Goal: Task Accomplishment & Management: Complete application form

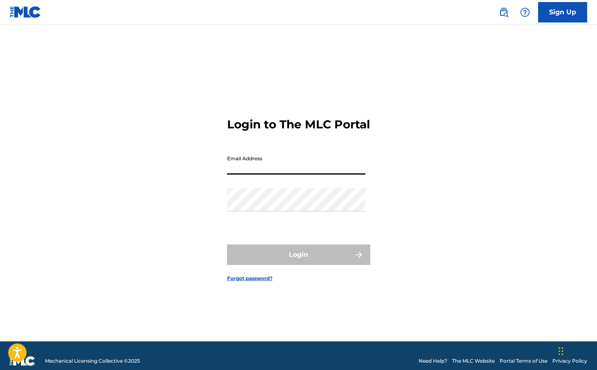
click at [227, 173] on protonpass-control-3299 at bounding box center [227, 169] width 0 height 8
click at [397, 209] on div "Login to The MLC Portal Email Address Password Login Forgot password?" at bounding box center [298, 193] width 572 height 296
click at [358, 169] on input "Email Address" at bounding box center [296, 162] width 138 height 23
click at [227, 171] on protonpass-control-3299 at bounding box center [227, 169] width 0 height 8
click at [296, 175] on input "Email Address" at bounding box center [296, 162] width 138 height 23
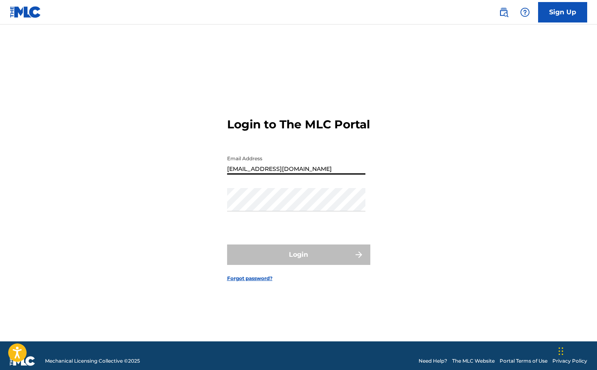
type input "[EMAIL_ADDRESS][DOMAIN_NAME]"
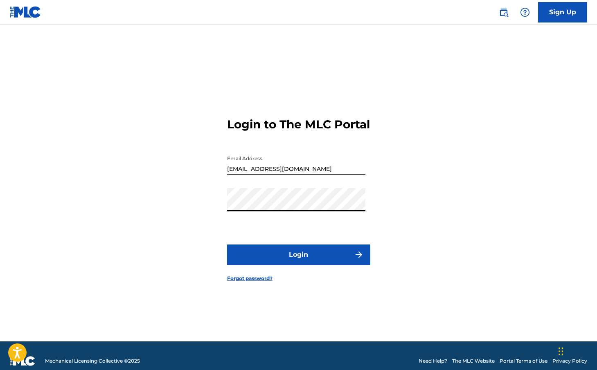
click at [227, 245] on button "Login" at bounding box center [298, 255] width 143 height 20
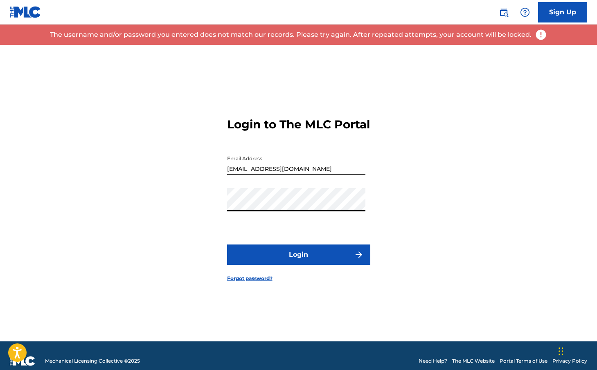
click at [227, 245] on button "Login" at bounding box center [298, 255] width 143 height 20
click at [270, 277] on form "Login to The MLC Portal Email Address [EMAIL_ADDRESS][DOMAIN_NAME] Password Log…" at bounding box center [298, 193] width 143 height 296
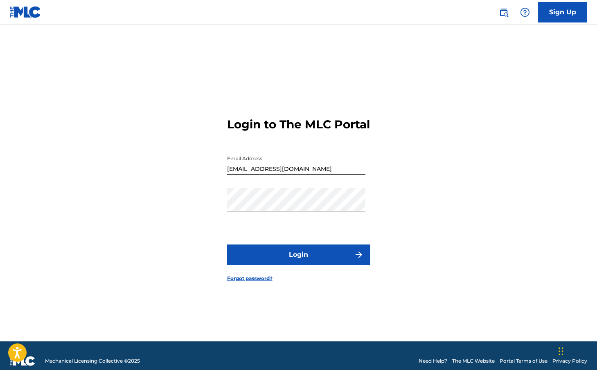
click at [267, 282] on link "Forgot password?" at bounding box center [249, 278] width 45 height 7
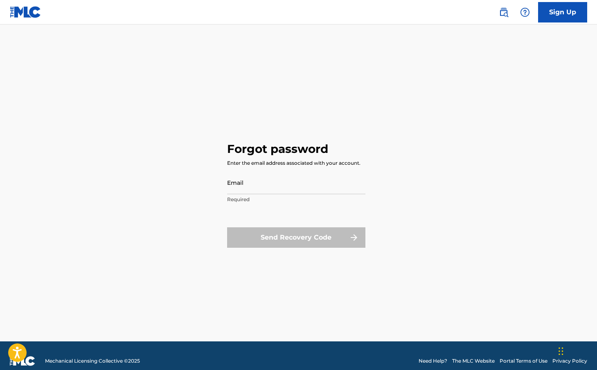
click at [307, 191] on input "Email" at bounding box center [296, 182] width 138 height 23
type input "[EMAIL_ADDRESS][DOMAIN_NAME]"
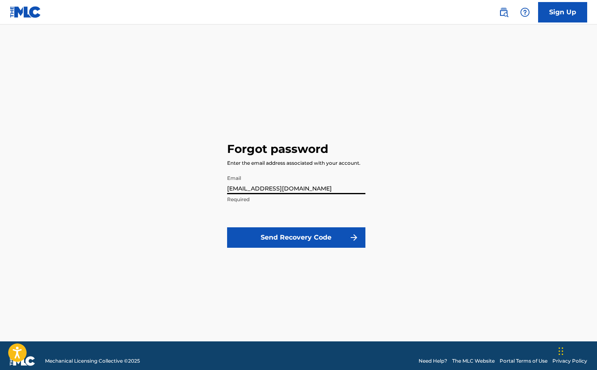
click button "Send Recovery Code" at bounding box center [296, 237] width 138 height 20
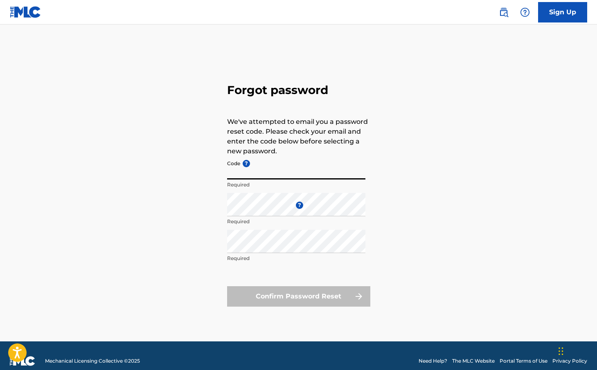
click at [314, 176] on input "Code ?" at bounding box center [296, 167] width 138 height 23
paste input "FP_4d7d37c768d89e69340812e06e84"
type input "FP_4d7d37c768d89e69340812e06e84"
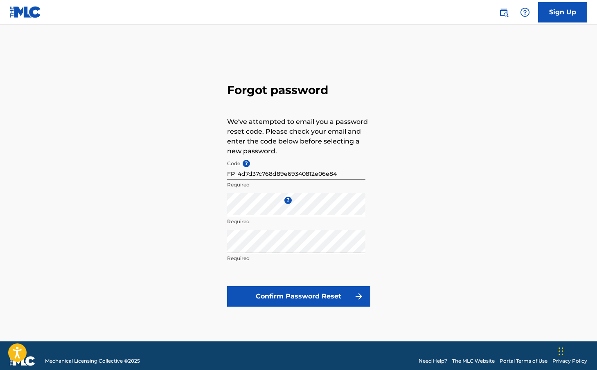
click at [305, 302] on button "Confirm Password Reset" at bounding box center [298, 296] width 143 height 20
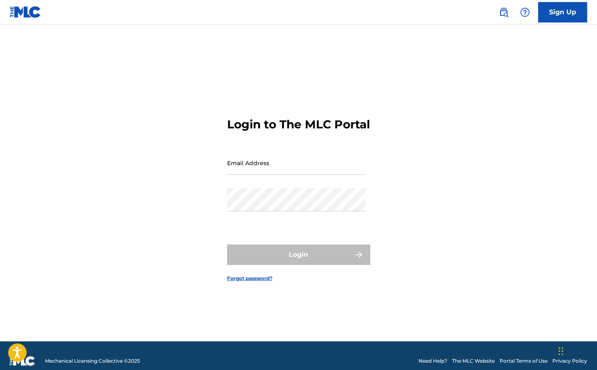
click at [253, 165] on input "Email Address" at bounding box center [296, 162] width 138 height 23
type input "[EMAIL_ADDRESS][DOMAIN_NAME]"
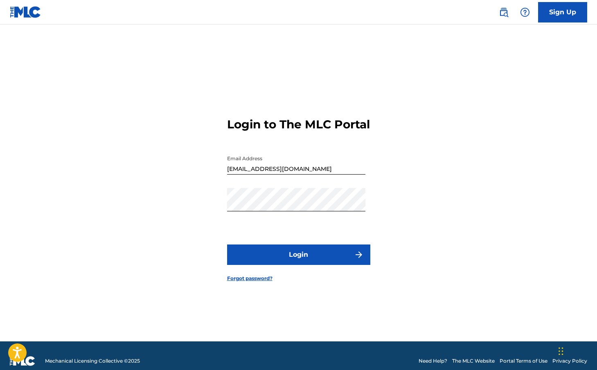
click at [310, 258] on button "Login" at bounding box center [298, 255] width 143 height 20
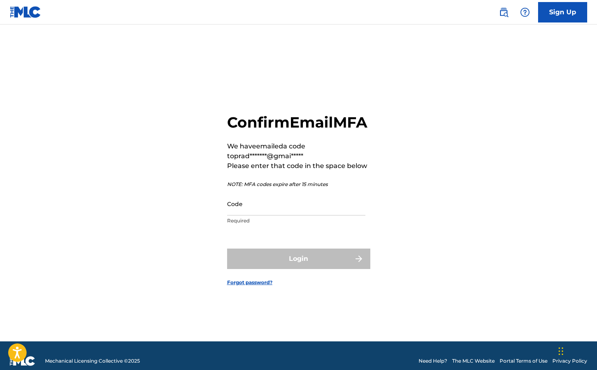
click at [335, 207] on input "Code" at bounding box center [296, 203] width 138 height 23
paste input "778961"
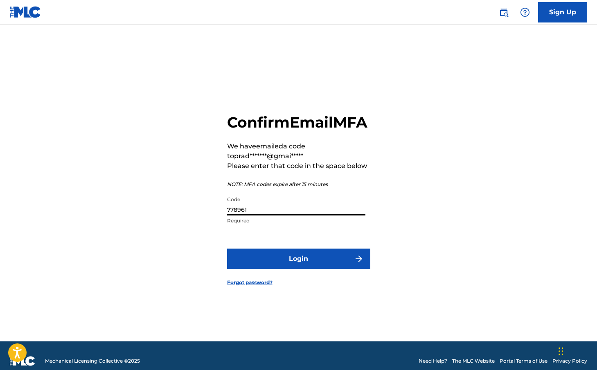
type input "778961"
click at [266, 269] on button "Login" at bounding box center [298, 259] width 143 height 20
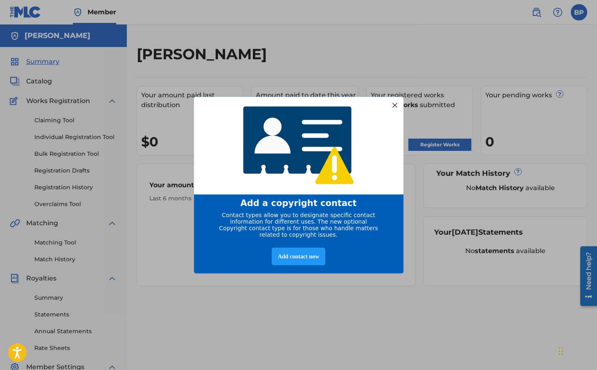
click at [397, 103] on div at bounding box center [394, 105] width 11 height 11
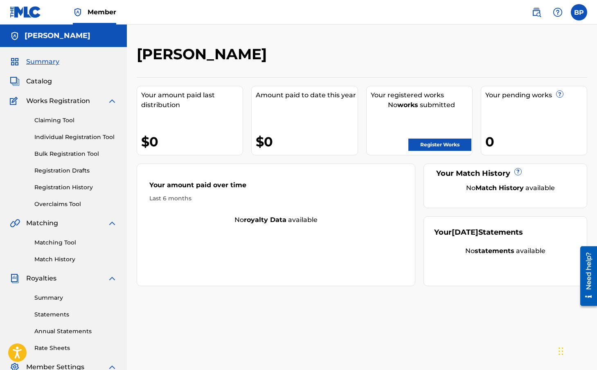
click at [439, 145] on link "Register Works" at bounding box center [439, 145] width 63 height 12
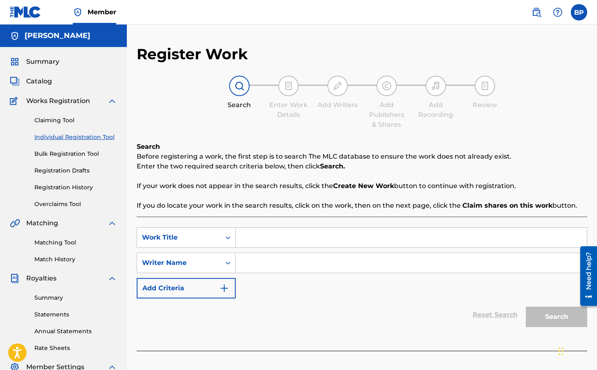
click at [281, 233] on input "Search Form" at bounding box center [411, 238] width 351 height 20
type input "Elastic"
click at [285, 257] on input "Search Form" at bounding box center [411, 263] width 351 height 20
type input "P"
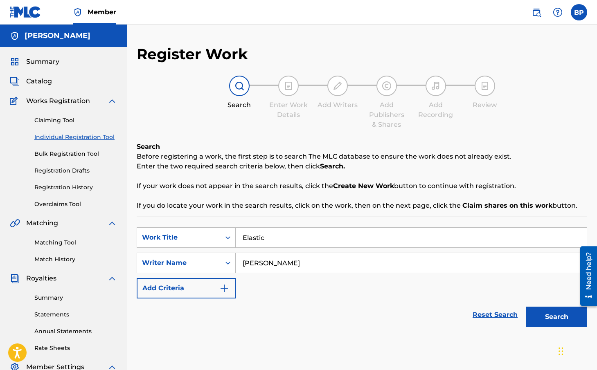
type input "[PERSON_NAME]"
click at [525, 307] on button "Search" at bounding box center [555, 317] width 61 height 20
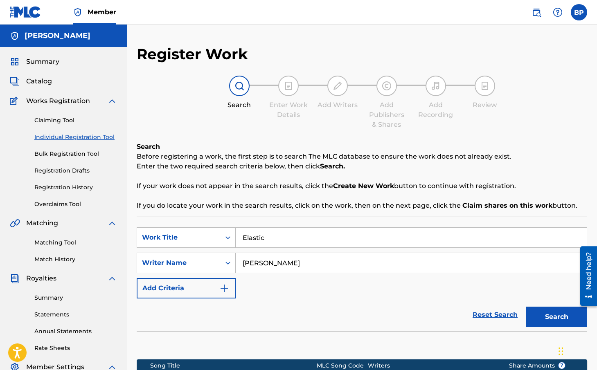
scroll to position [137, 0]
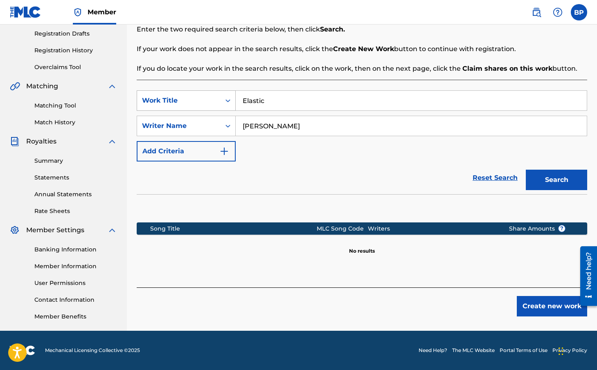
drag, startPoint x: 375, startPoint y: 107, endPoint x: 234, endPoint y: 92, distance: 141.8
click at [234, 92] on div "SearchWithCriteriacd750309-24b8-4a9f-9a5e-fbab80ca21b0 Work Title Elastic" at bounding box center [362, 100] width 450 height 20
click at [550, 186] on div "Search" at bounding box center [553, 178] width 65 height 33
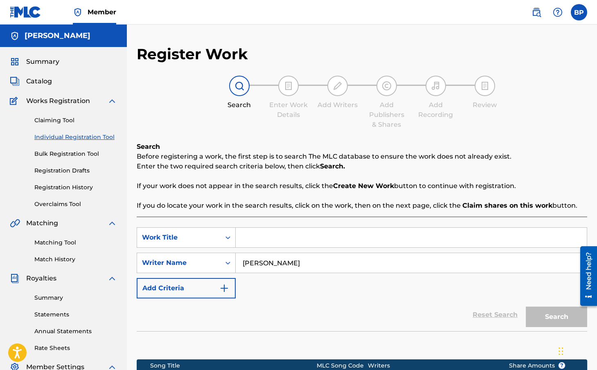
click at [61, 139] on link "Individual Registration Tool" at bounding box center [75, 137] width 83 height 9
click at [45, 63] on span "Summary" at bounding box center [42, 62] width 33 height 10
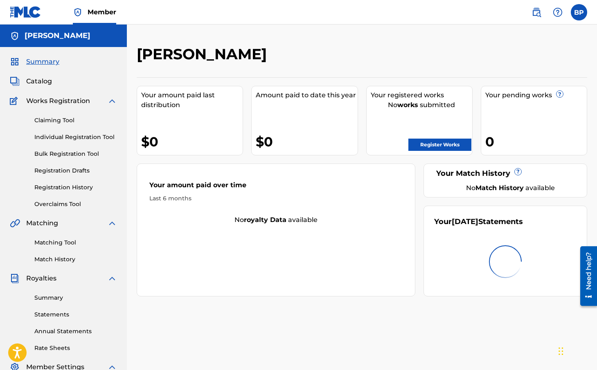
click at [43, 83] on span "Catalog" at bounding box center [39, 81] width 26 height 10
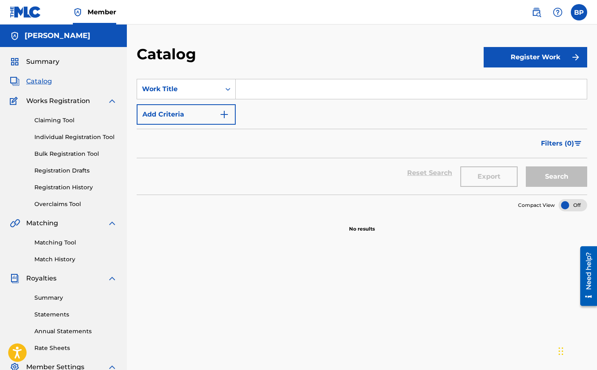
click at [555, 53] on button "Register Work" at bounding box center [534, 57] width 103 height 20
click at [407, 60] on div "Catalog" at bounding box center [310, 57] width 347 height 24
